Goal: Browse casually: Explore the website without a specific task or goal

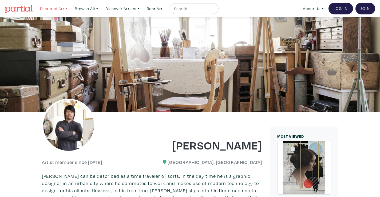
click at [48, 10] on link "Featured Art" at bounding box center [54, 8] width 32 height 11
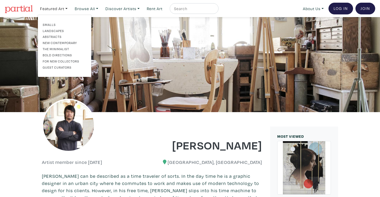
click at [30, 104] on div at bounding box center [190, 64] width 380 height 95
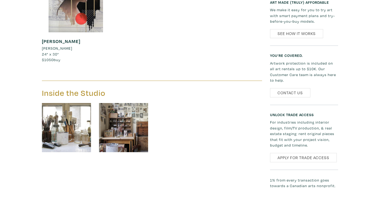
scroll to position [349, 0]
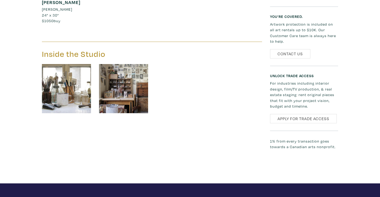
click at [67, 91] on img at bounding box center [66, 88] width 49 height 49
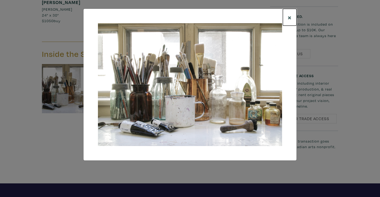
click at [291, 17] on span "×" at bounding box center [290, 17] width 4 height 9
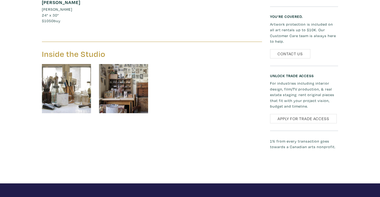
click at [122, 98] on img at bounding box center [123, 88] width 49 height 49
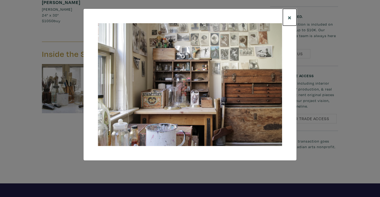
click at [293, 17] on button "×" at bounding box center [290, 17] width 14 height 17
